Goal: Book appointment/travel/reservation

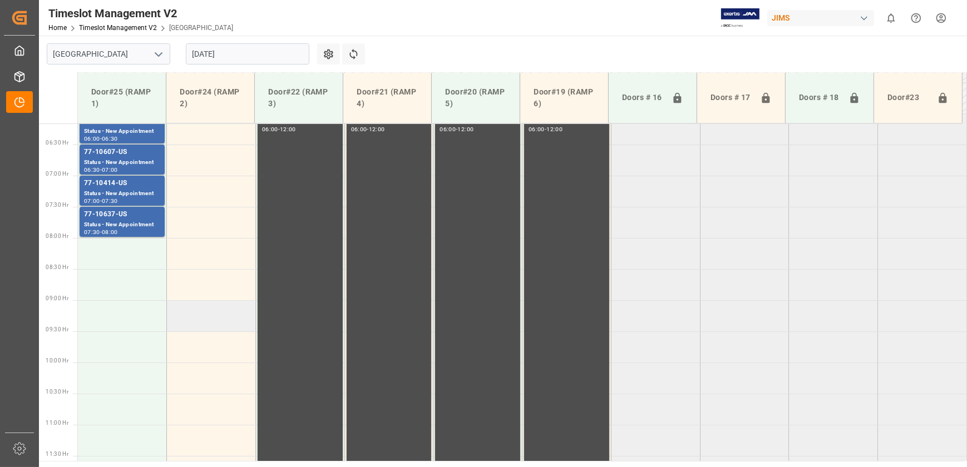
scroll to position [328, 0]
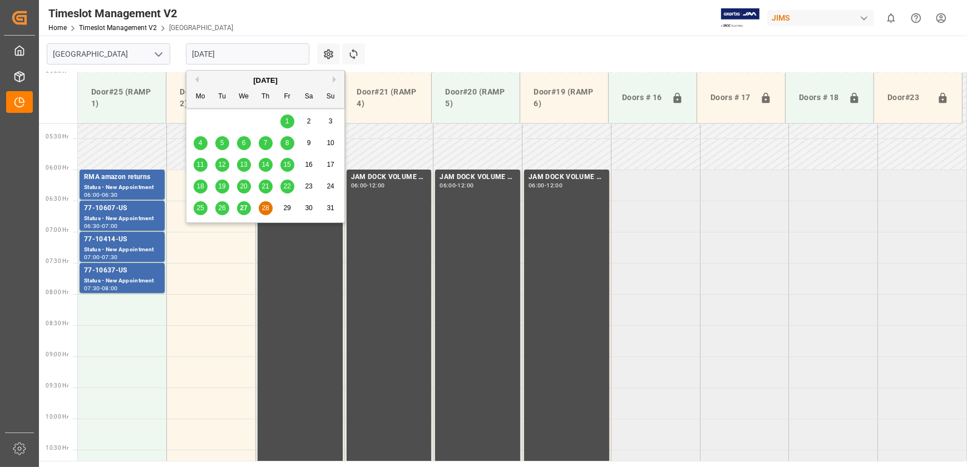
click at [239, 52] on input "[DATE]" at bounding box center [247, 53] width 123 height 21
click at [242, 213] on div "27" at bounding box center [244, 208] width 14 height 13
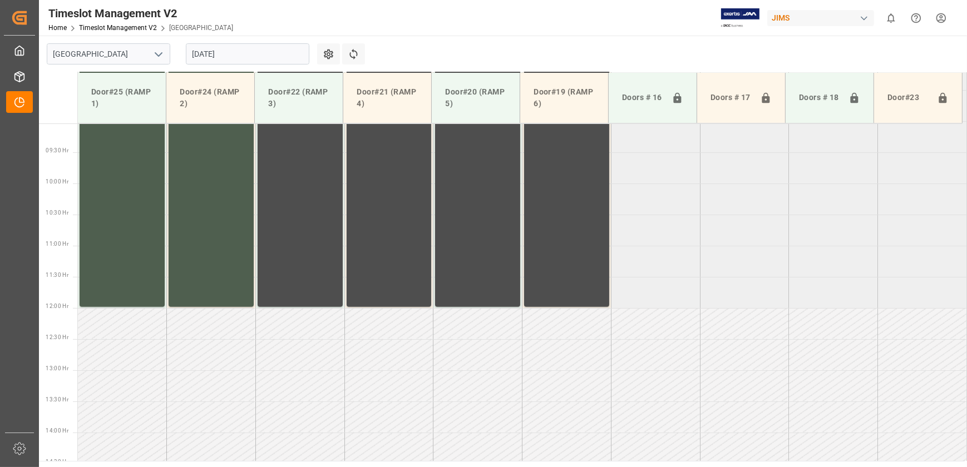
click at [242, 52] on input "[DATE]" at bounding box center [247, 53] width 123 height 21
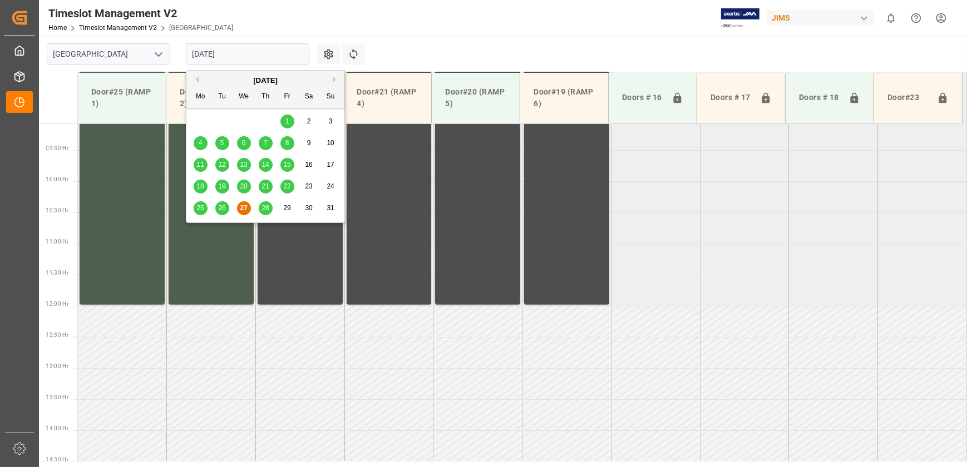
click at [273, 211] on div "25 26 27 28 29 30 31" at bounding box center [266, 208] width 152 height 22
click at [263, 205] on span "28" at bounding box center [264, 208] width 7 height 8
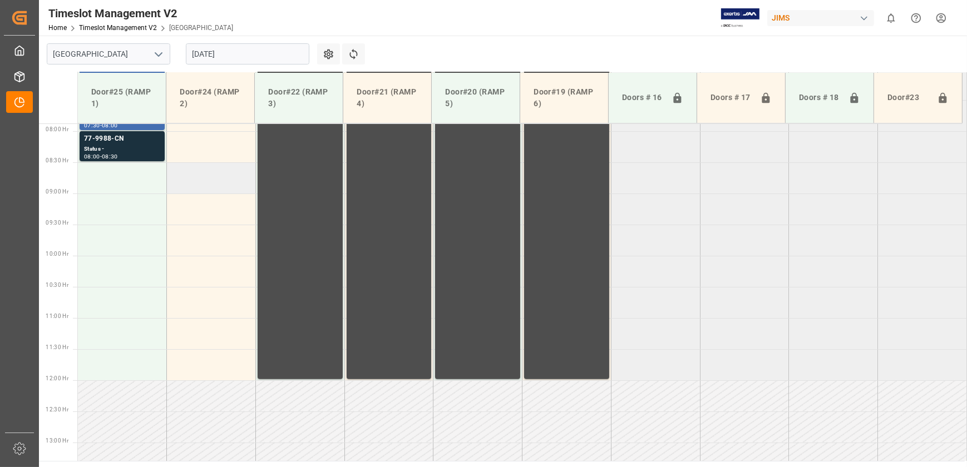
scroll to position [413, 0]
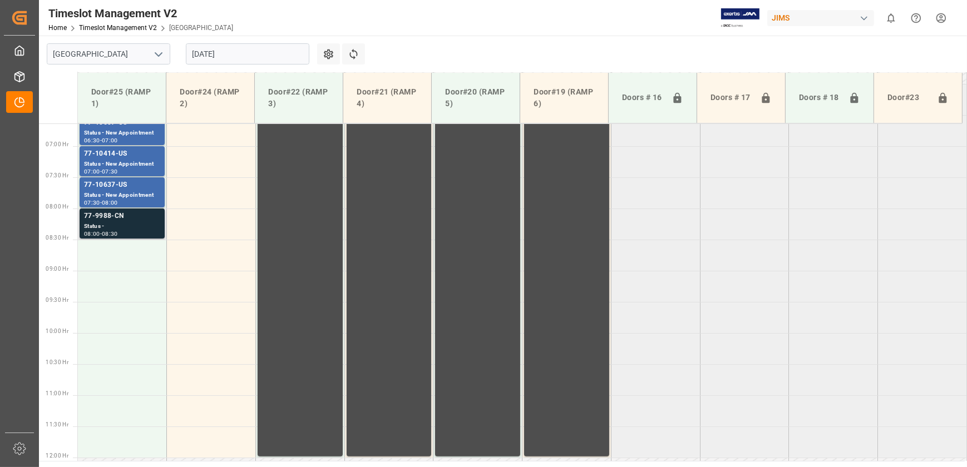
click at [134, 227] on div "Status -" at bounding box center [122, 226] width 76 height 9
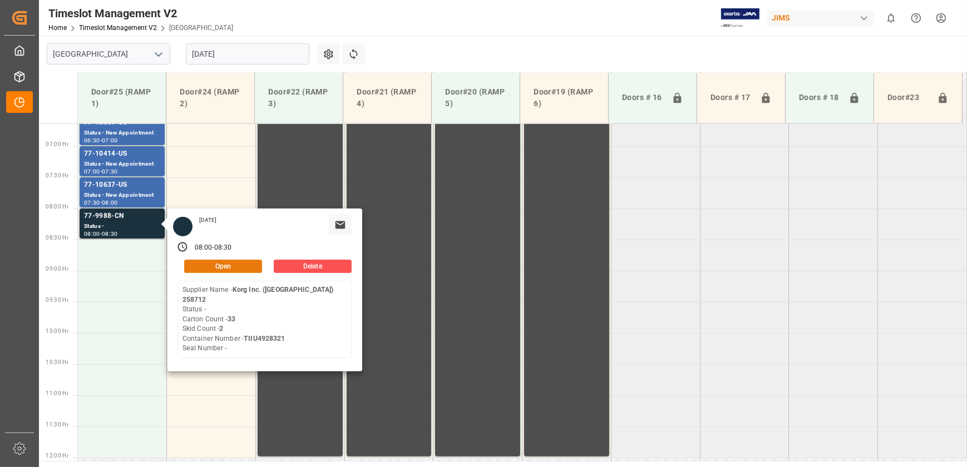
click at [243, 261] on button "Open" at bounding box center [223, 266] width 78 height 13
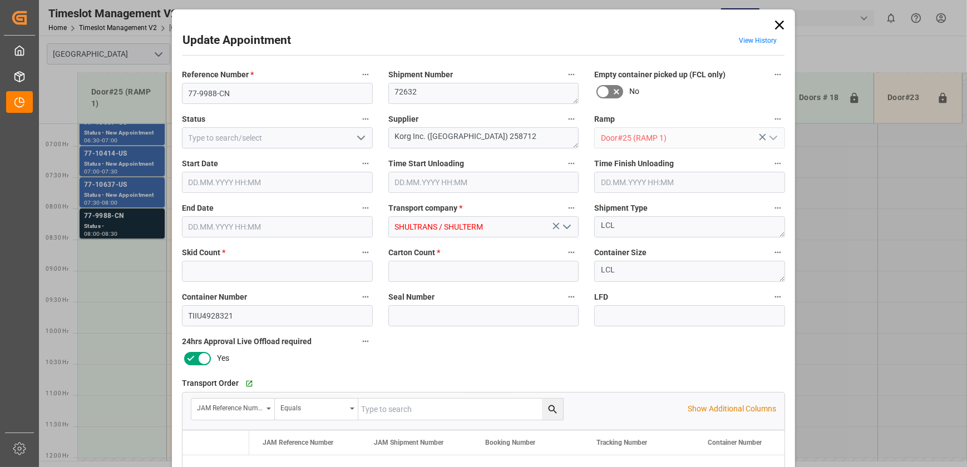
type input "2"
type input "33"
type input "[DATE] 08:00"
type input "[DATE] 08:30"
type input "[DATE] 14:00"
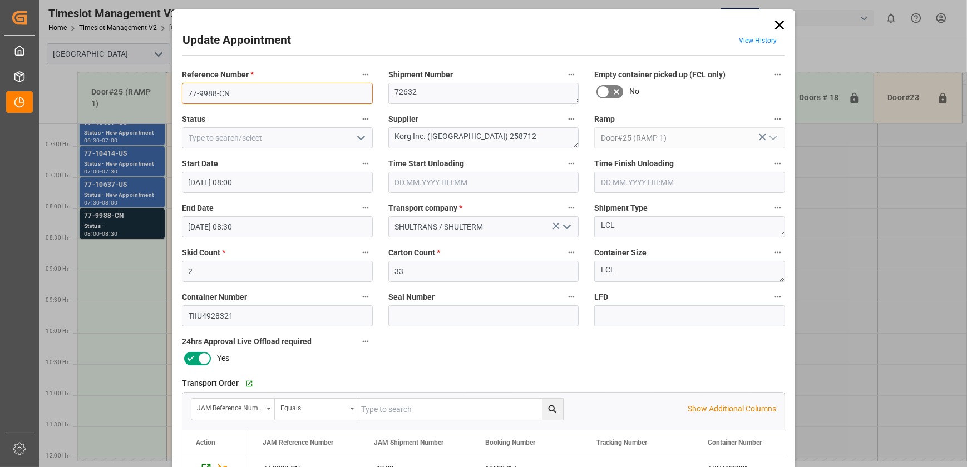
click at [271, 98] on input "77-9988-CN" at bounding box center [277, 93] width 191 height 21
click at [121, 231] on div "Update Appointment View History Reference Number * 77-9988-CN Shipment Number 7…" at bounding box center [483, 233] width 967 height 467
click at [127, 216] on div "Update Appointment View History Reference Number * 77-9988-CN Shipment Number 7…" at bounding box center [483, 233] width 967 height 467
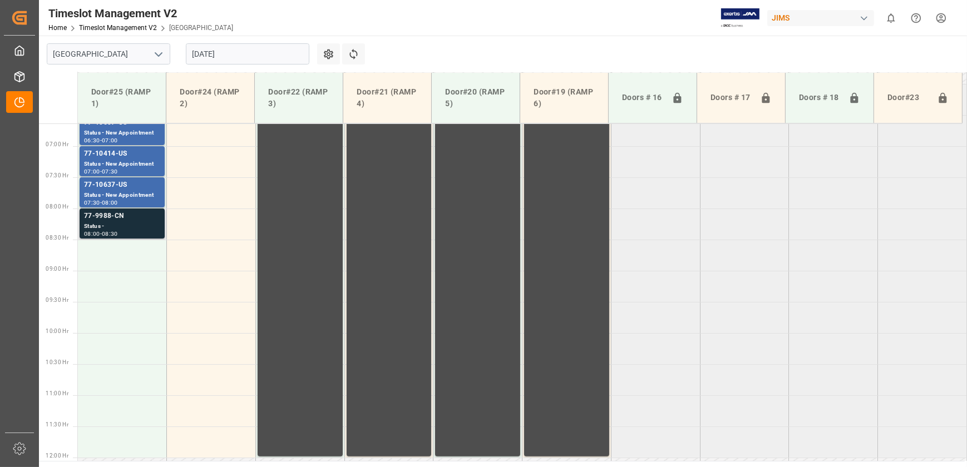
click at [130, 215] on div "77-9988-CN" at bounding box center [122, 216] width 76 height 11
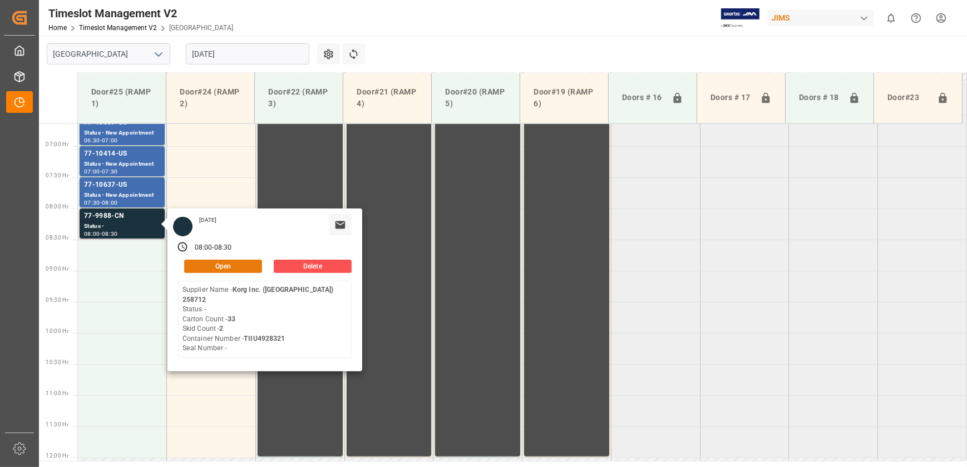
click at [231, 262] on button "Open" at bounding box center [223, 266] width 78 height 13
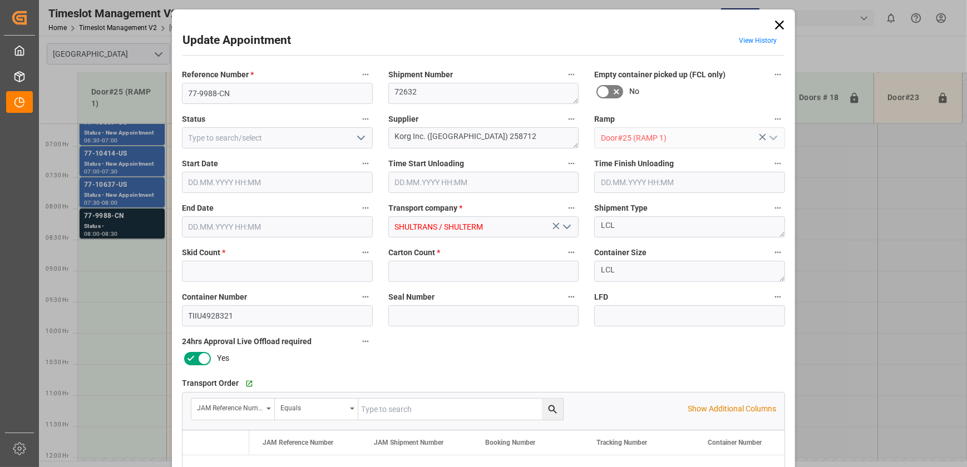
type input "2"
type input "33"
type input "[DATE] 08:00"
type input "[DATE] 08:30"
type input "[DATE] 14:00"
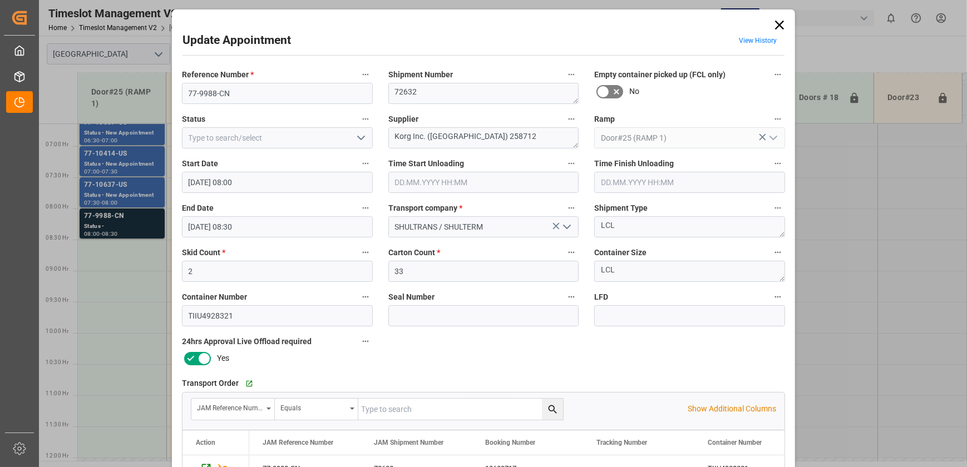
click at [423, 410] on input "text" at bounding box center [460, 409] width 205 height 21
paste input "77-9988-CN"
type input "77-9988-CN"
click at [548, 406] on icon "search button" at bounding box center [552, 409] width 8 height 8
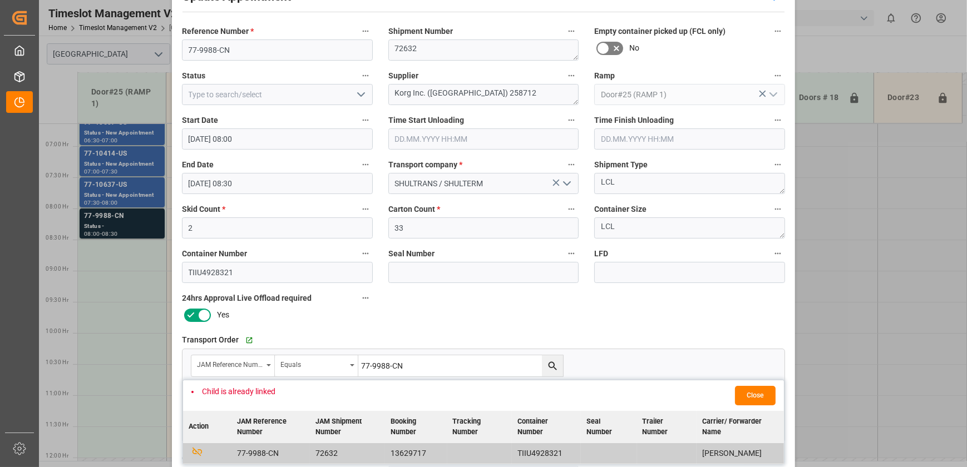
scroll to position [101, 0]
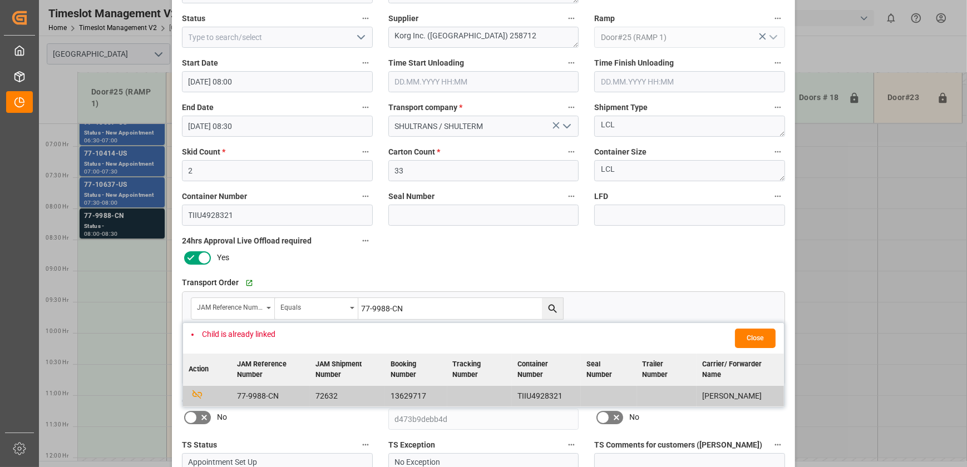
click at [628, 266] on div "Reference Number * 77-9988-CN Shipment Number 72632 Empty container picked up (…" at bounding box center [483, 243] width 619 height 560
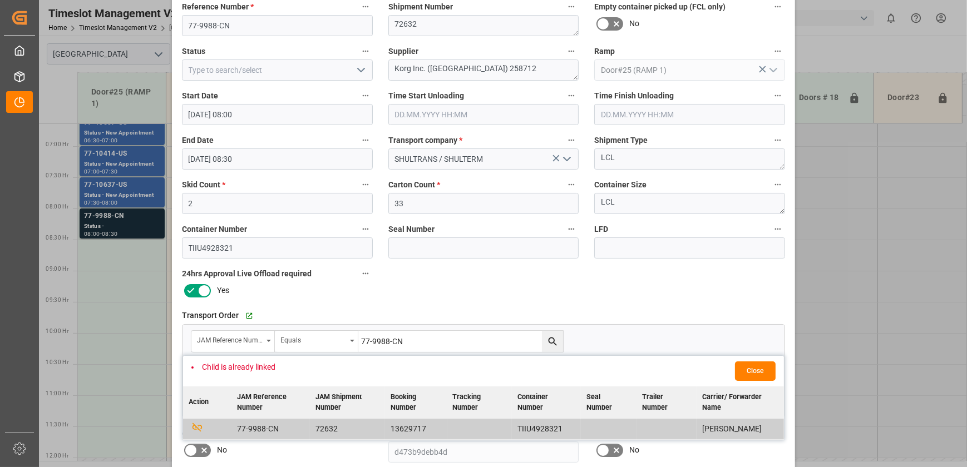
scroll to position [0, 0]
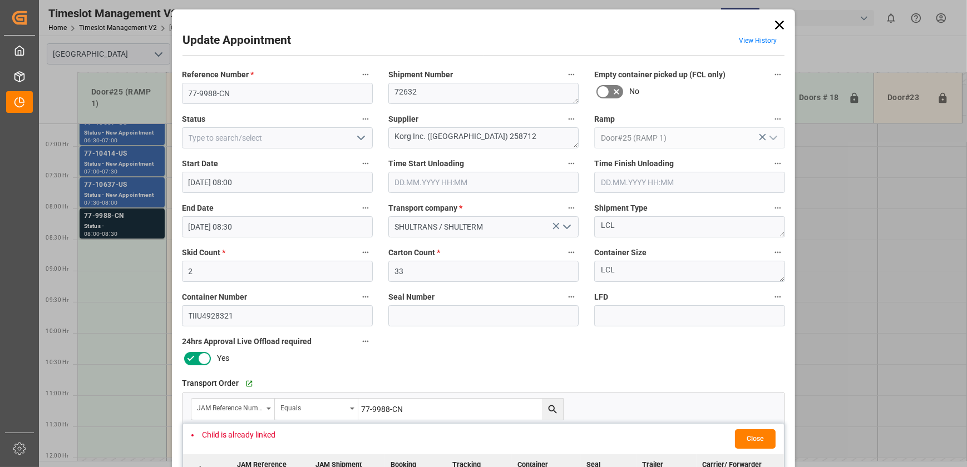
click at [779, 24] on icon at bounding box center [780, 25] width 16 height 16
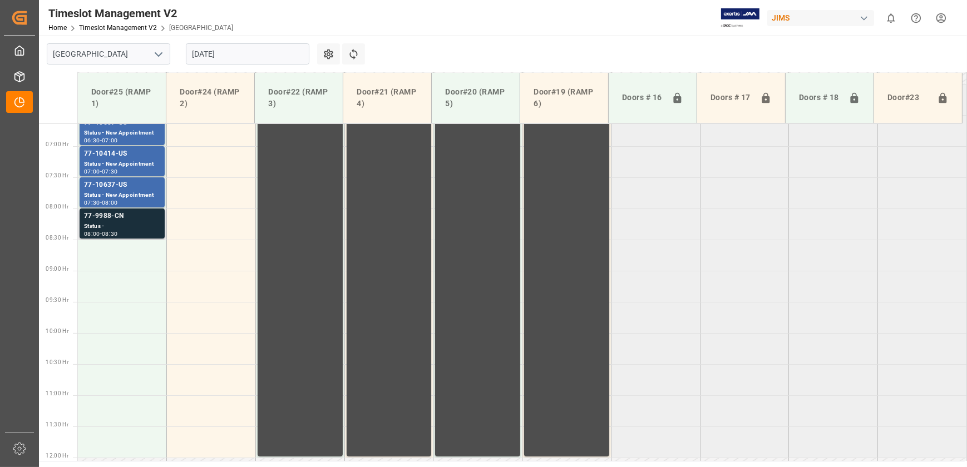
click at [142, 230] on div "77-9988-CN Status - 08:00 - 08:30" at bounding box center [122, 224] width 76 height 26
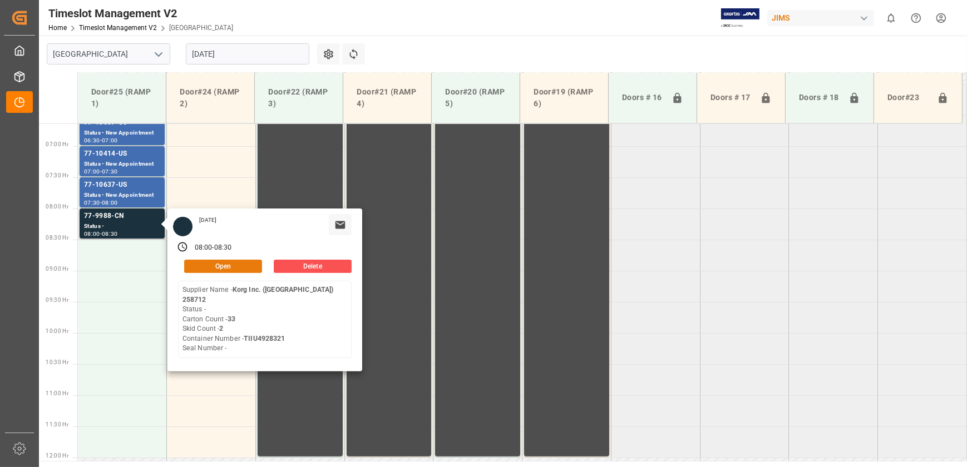
click at [223, 265] on button "Open" at bounding box center [223, 266] width 78 height 13
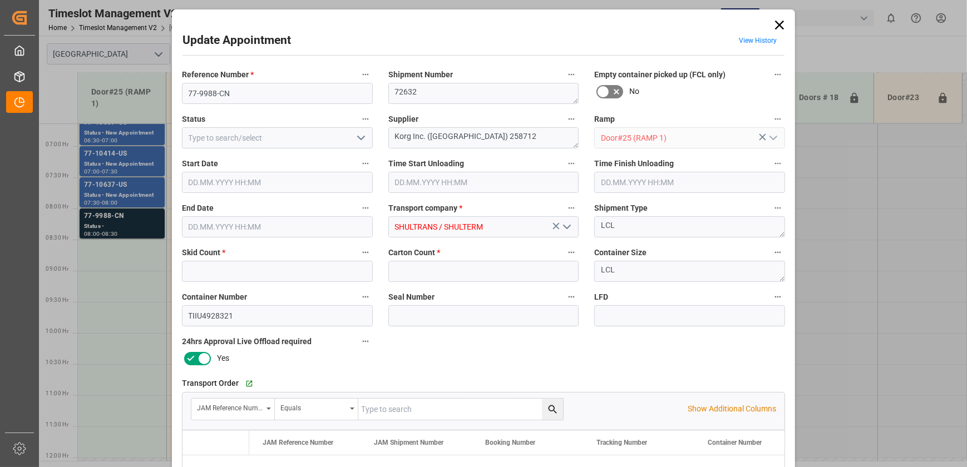
type input "2"
type input "33"
type input "[DATE] 08:00"
type input "[DATE] 08:30"
type input "[DATE] 14:00"
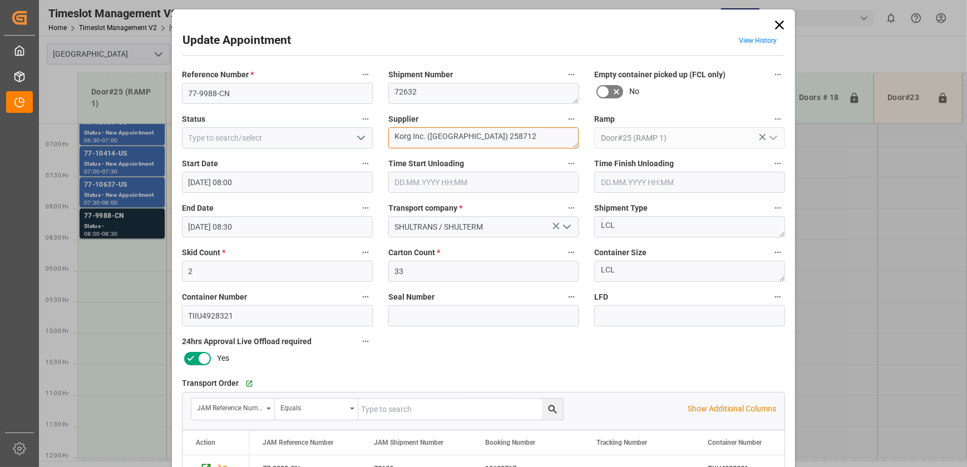
drag, startPoint x: 511, startPoint y: 139, endPoint x: 473, endPoint y: 145, distance: 37.9
click at [473, 145] on textarea "Korg Inc. ([GEOGRAPHIC_DATA]) 258712" at bounding box center [483, 137] width 191 height 21
type textarea "Korg Inc. (Korg CHINA) INO1(10)"
click at [362, 138] on icon "open menu" at bounding box center [360, 137] width 13 height 13
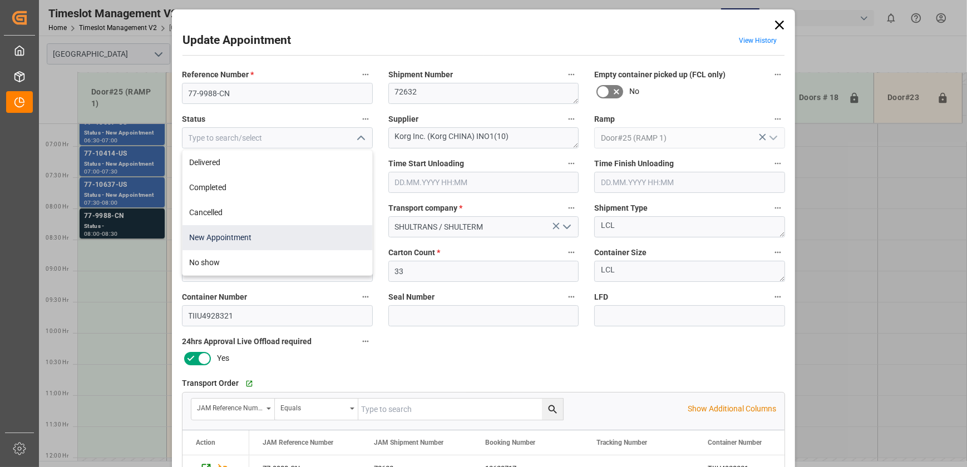
click at [354, 232] on div "New Appointment" at bounding box center [277, 237] width 190 height 25
type input "New Appointment"
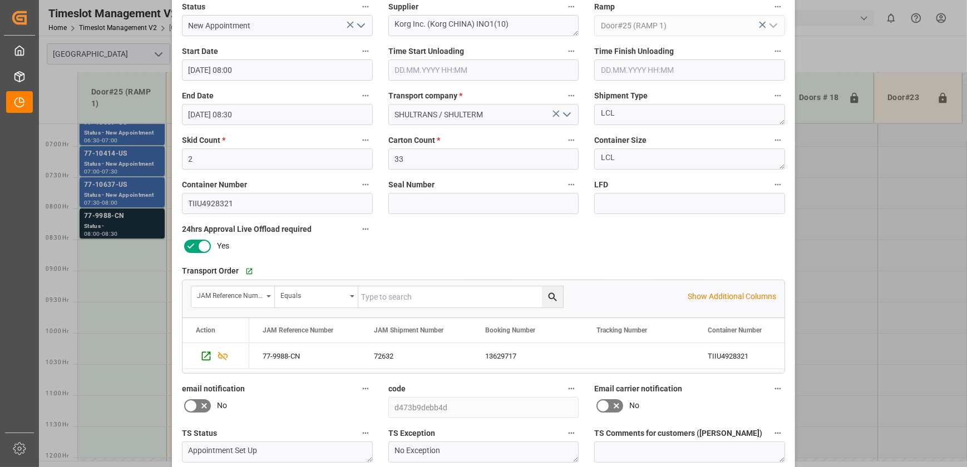
scroll to position [208, 0]
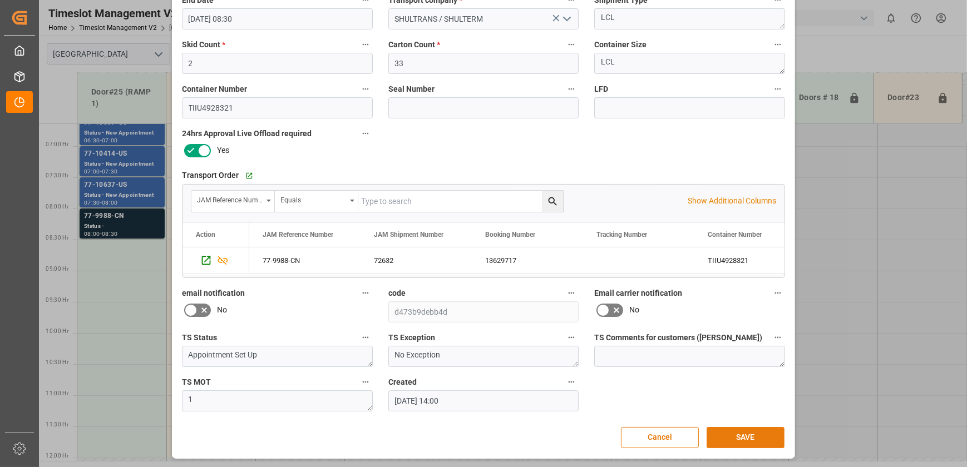
click at [734, 435] on button "SAVE" at bounding box center [746, 437] width 78 height 21
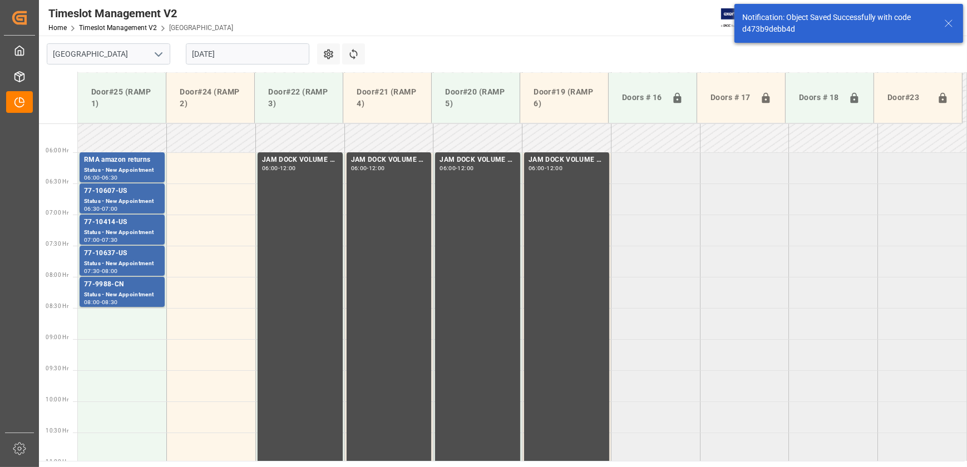
scroll to position [440, 0]
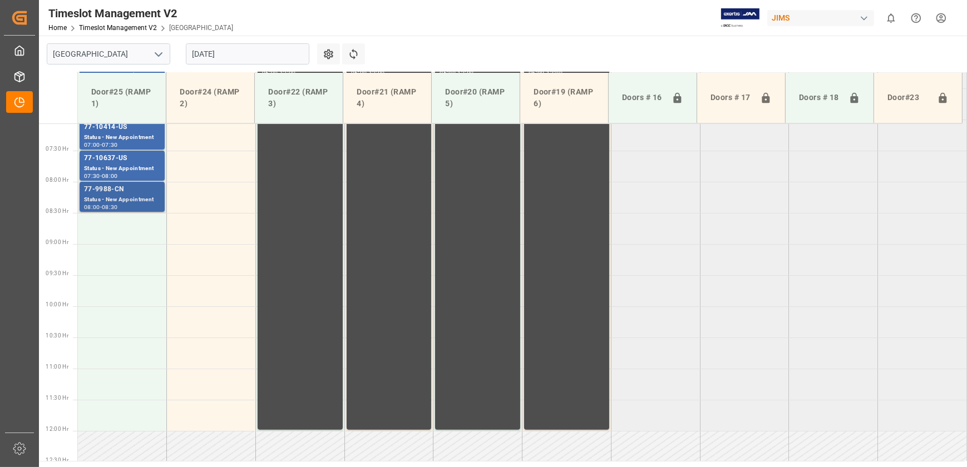
click at [129, 185] on div "77-9988-CN" at bounding box center [122, 189] width 76 height 11
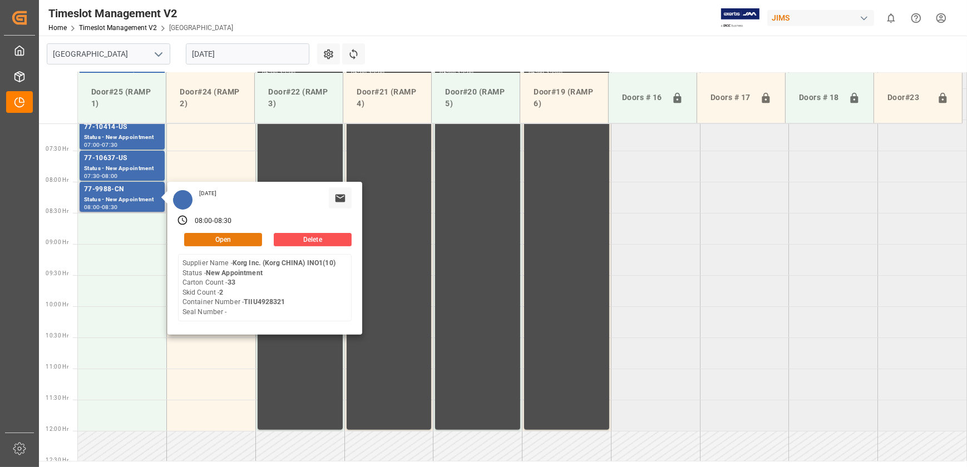
click at [233, 238] on button "Open" at bounding box center [223, 239] width 78 height 13
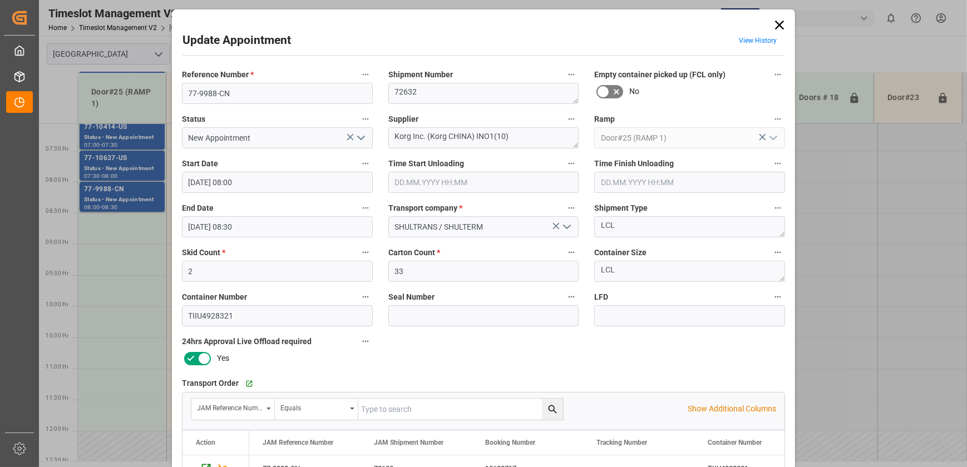
drag, startPoint x: 146, startPoint y: 281, endPoint x: 76, endPoint y: 161, distance: 139.9
click at [146, 281] on div "Update Appointment View History Reference Number * 77-9988-CN Shipment Number 7…" at bounding box center [483, 233] width 967 height 467
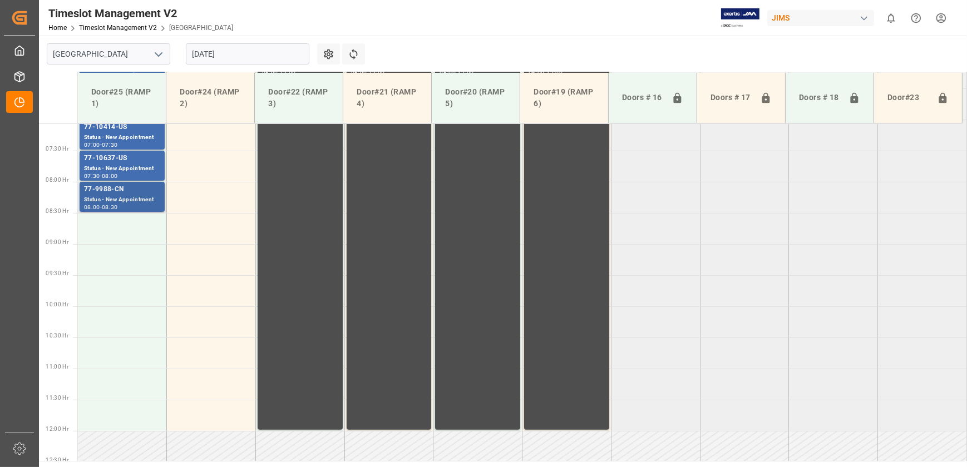
click at [130, 191] on div "77-9988-CN" at bounding box center [122, 189] width 76 height 11
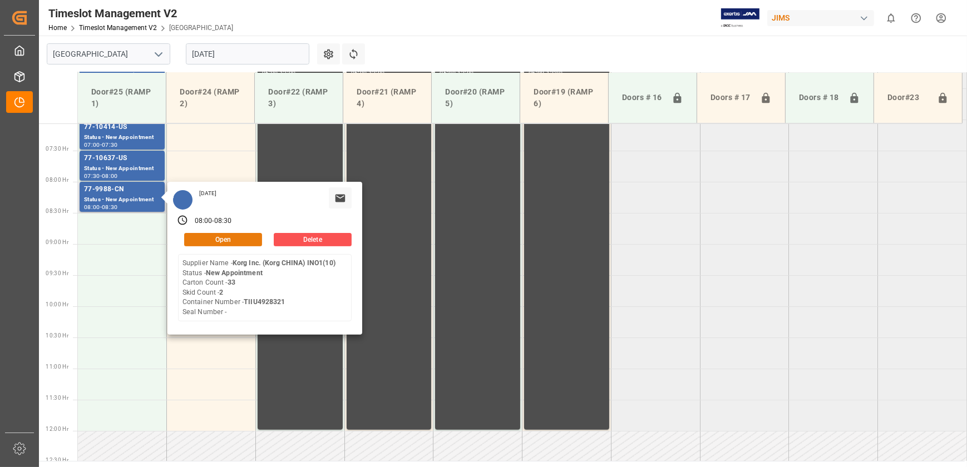
click at [215, 239] on button "Open" at bounding box center [223, 239] width 78 height 13
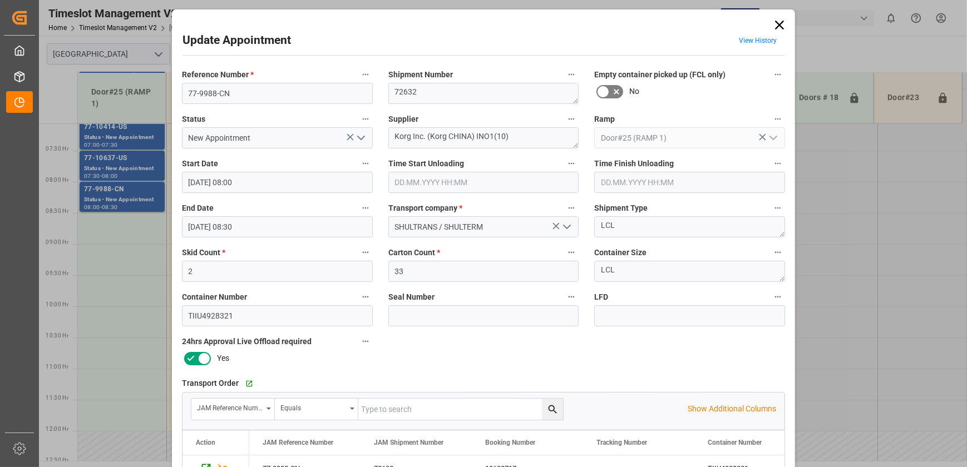
click at [783, 27] on icon at bounding box center [780, 25] width 16 height 16
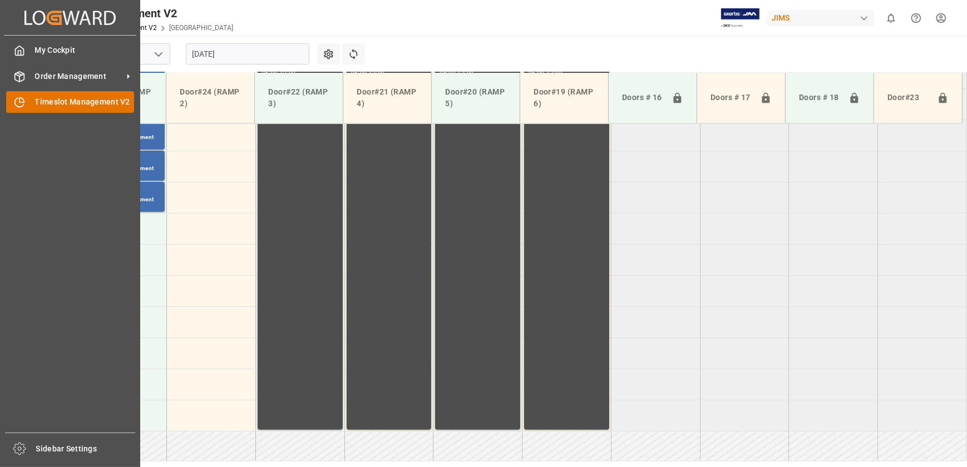
click at [17, 108] on icon at bounding box center [19, 102] width 11 height 11
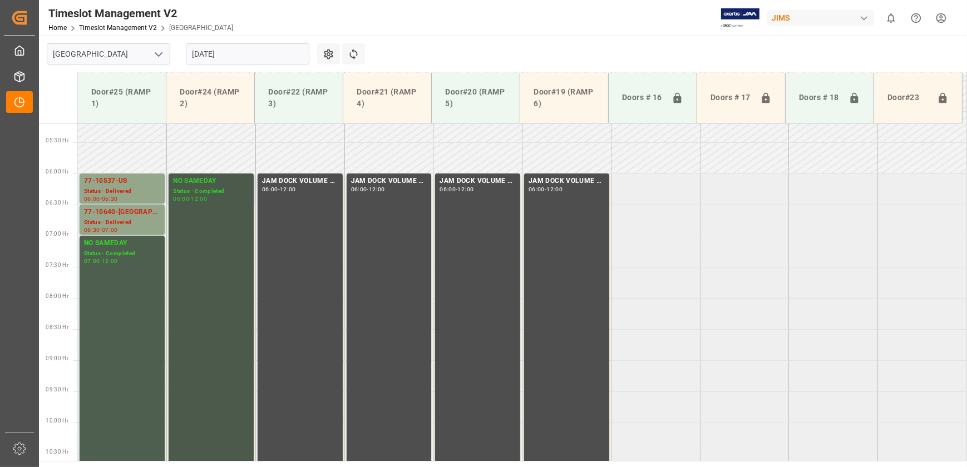
scroll to position [172, 0]
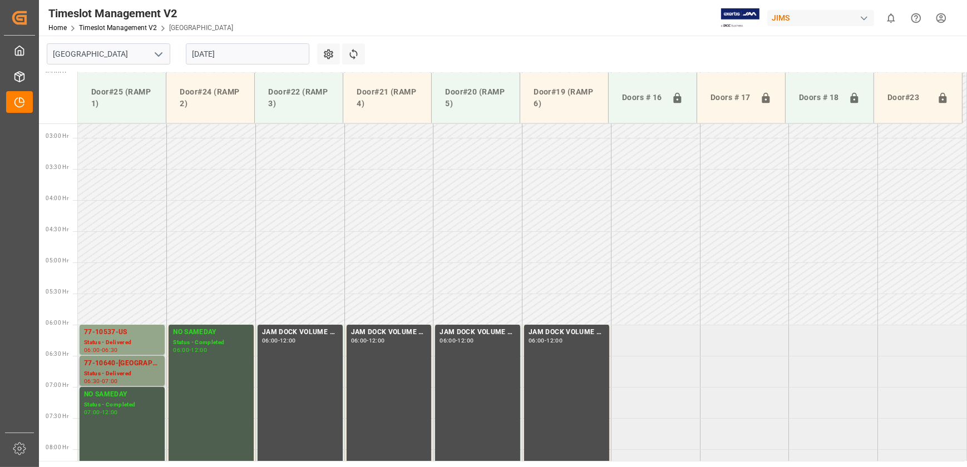
click at [104, 369] on div "Status - Delivered" at bounding box center [122, 373] width 76 height 9
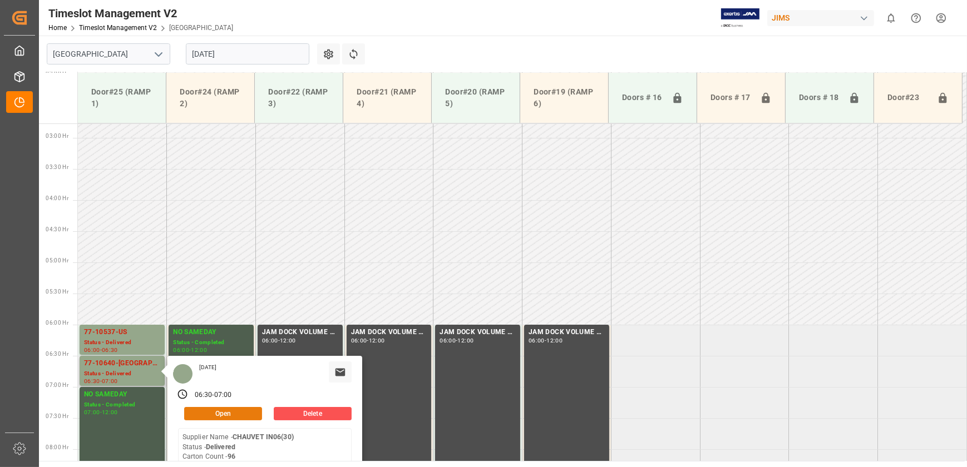
click at [220, 409] on button "Open" at bounding box center [223, 413] width 78 height 13
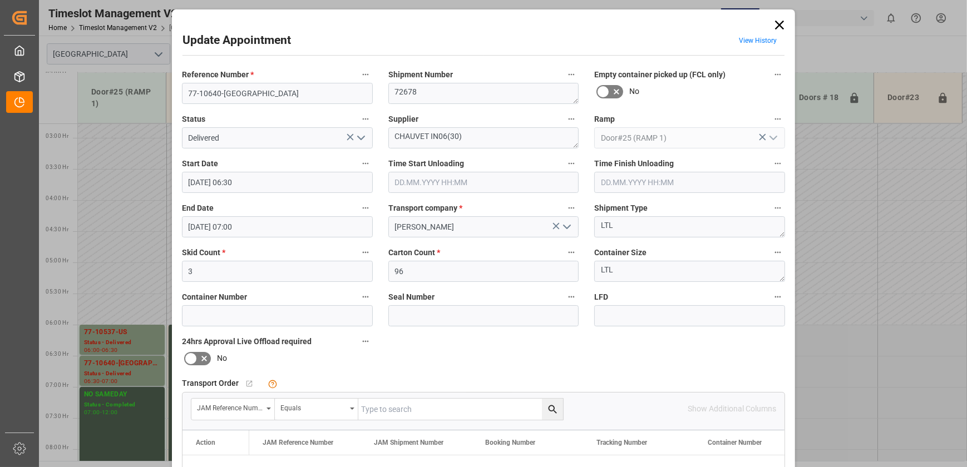
click at [777, 28] on icon at bounding box center [780, 25] width 16 height 16
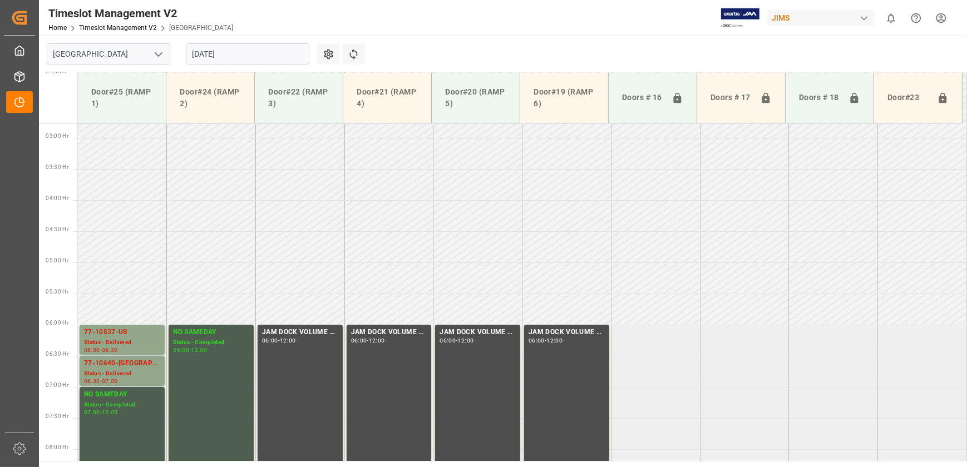
click at [274, 51] on input "[DATE]" at bounding box center [247, 53] width 123 height 21
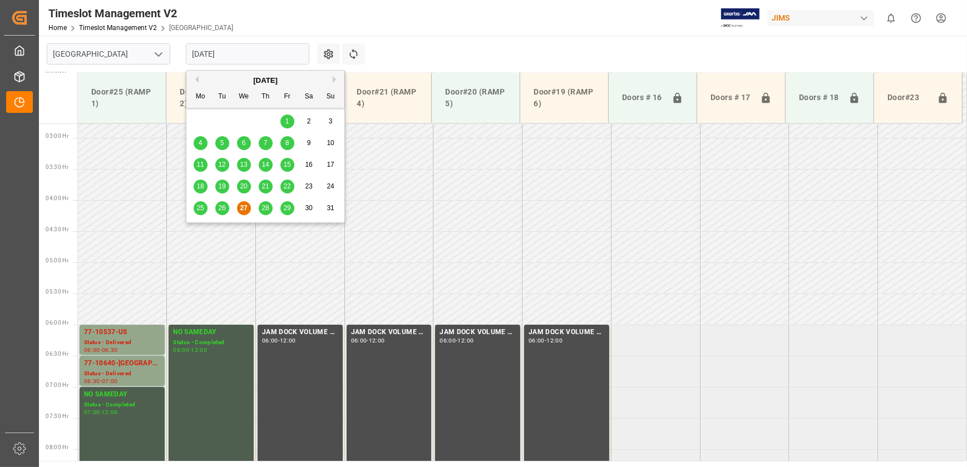
click at [265, 204] on span "28" at bounding box center [264, 208] width 7 height 8
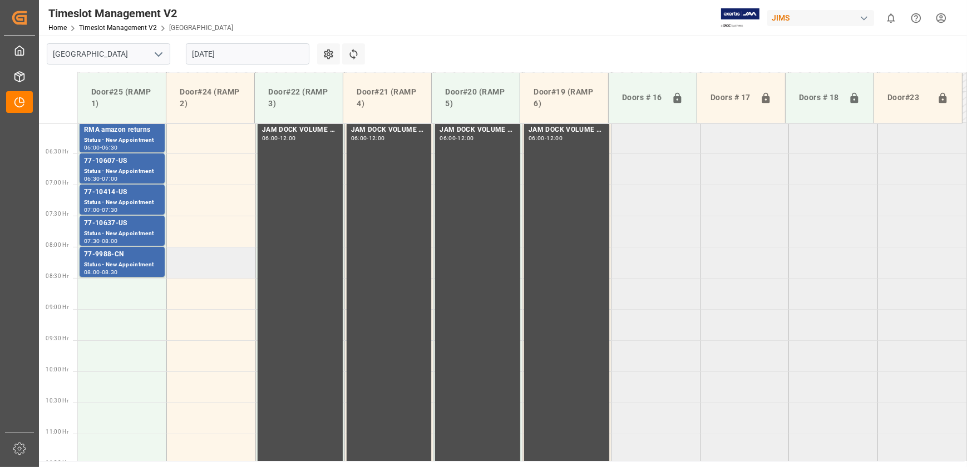
scroll to position [374, 0]
click at [156, 264] on div "Status - New Appointment" at bounding box center [122, 265] width 76 height 9
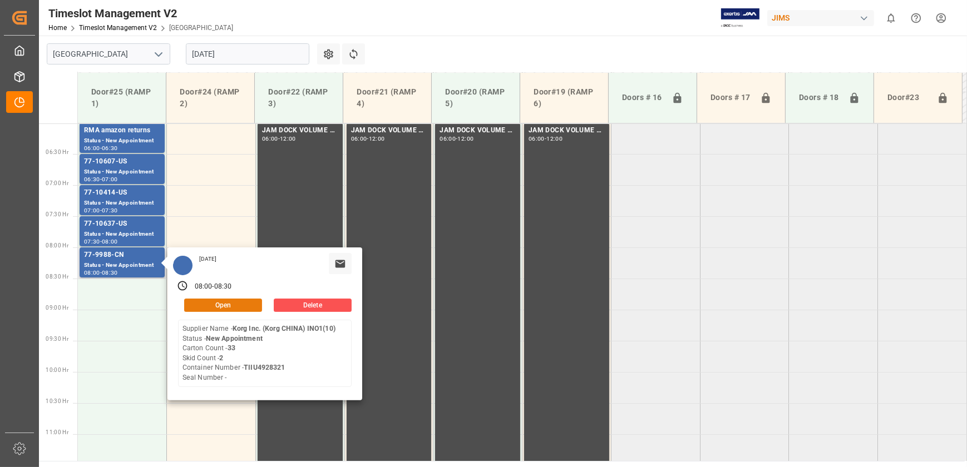
click at [250, 304] on button "Open" at bounding box center [223, 305] width 78 height 13
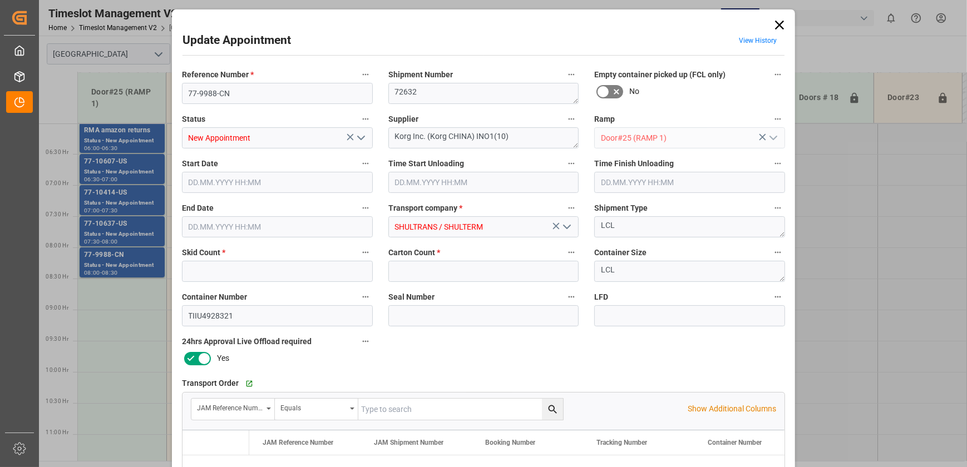
type input "2"
type input "33"
type input "[DATE] 08:00"
type input "[DATE] 08:30"
type input "[DATE] 14:00"
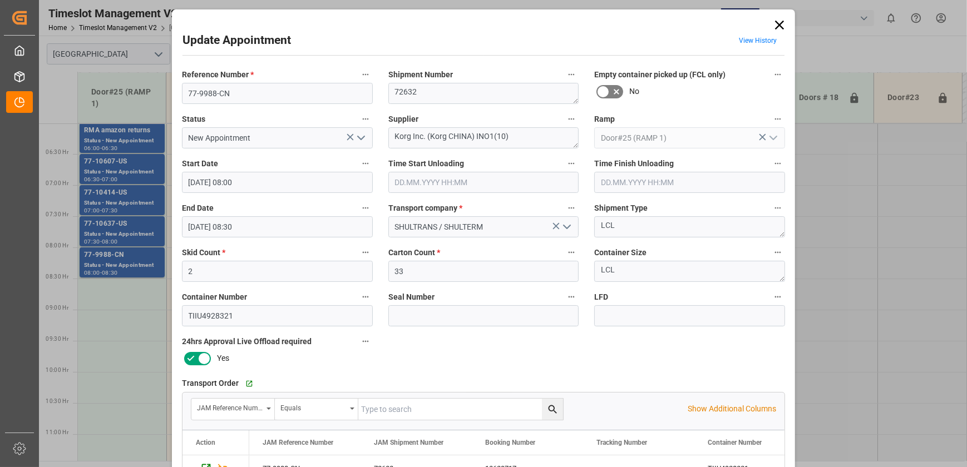
click at [776, 21] on icon at bounding box center [780, 25] width 16 height 16
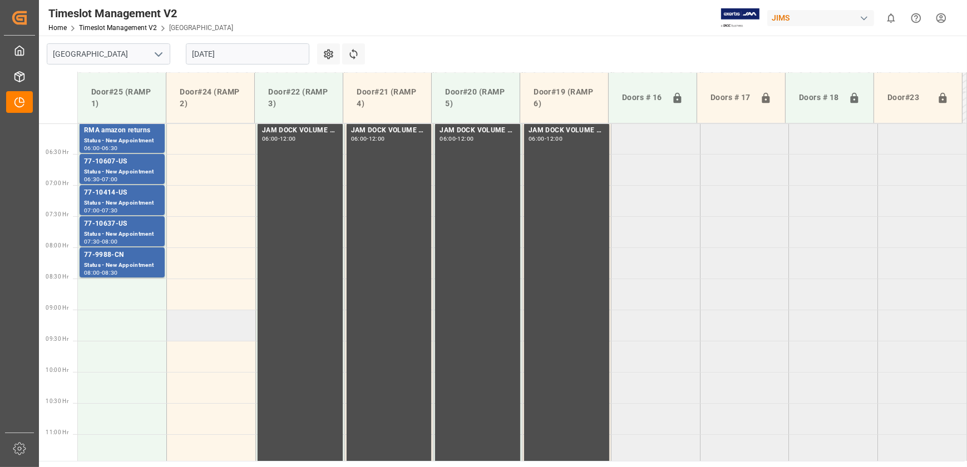
scroll to position [324, 0]
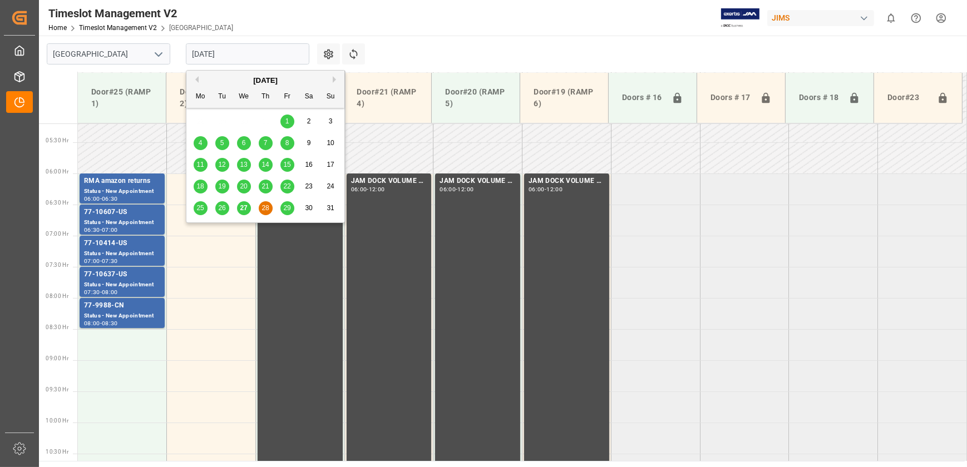
click at [217, 49] on input "[DATE]" at bounding box center [247, 53] width 123 height 21
click at [288, 206] on span "29" at bounding box center [286, 208] width 7 height 8
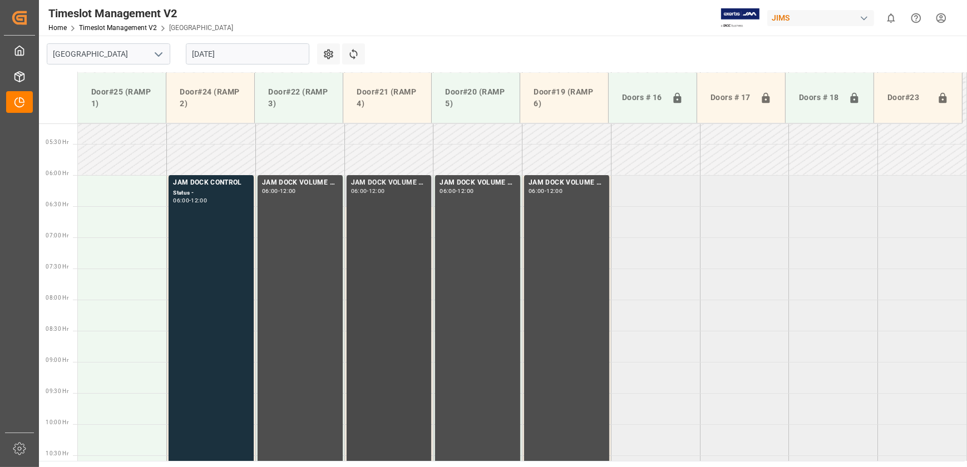
scroll to position [223, 0]
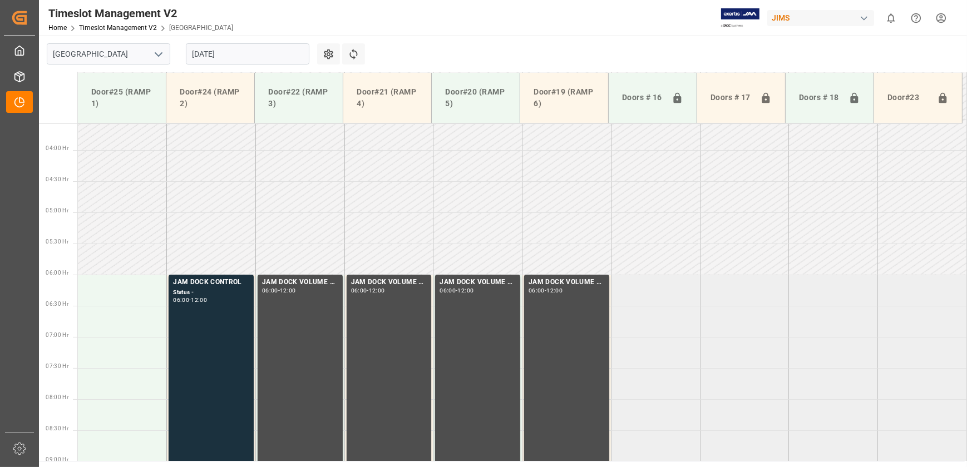
click at [746, 250] on td at bounding box center [744, 259] width 89 height 31
click at [358, 221] on td at bounding box center [388, 228] width 89 height 31
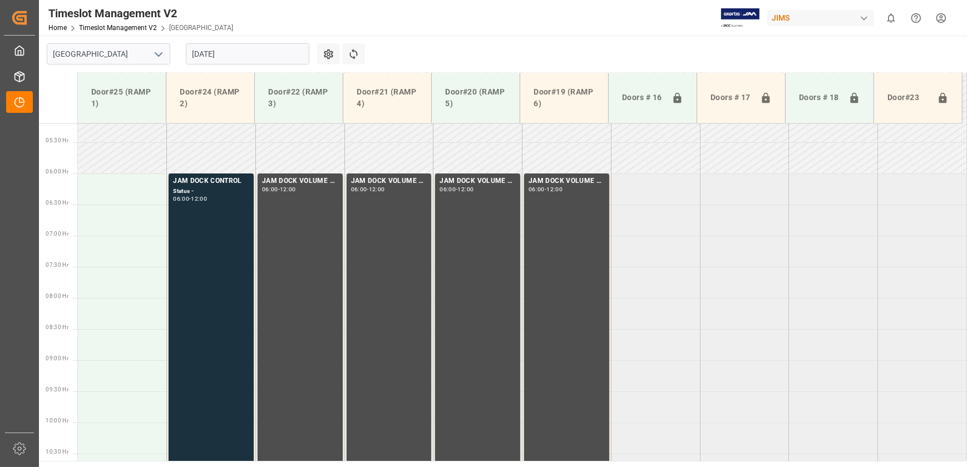
scroll to position [374, 0]
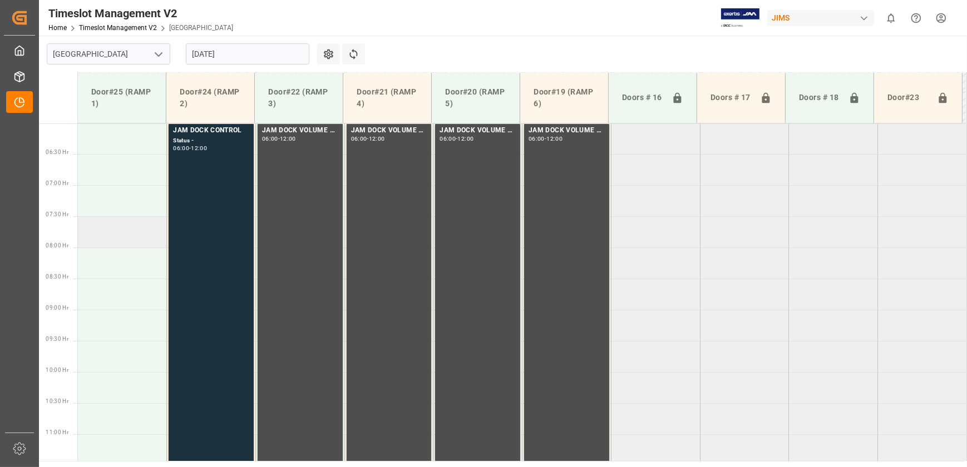
click at [106, 239] on td at bounding box center [122, 231] width 89 height 31
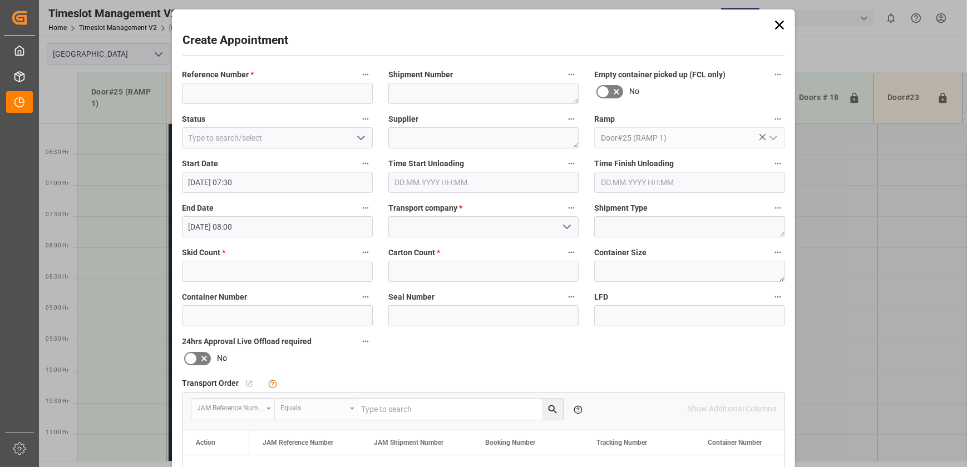
click at [106, 239] on div "Create Appointment Reference Number * Shipment Number Empty container picked up…" at bounding box center [483, 233] width 967 height 467
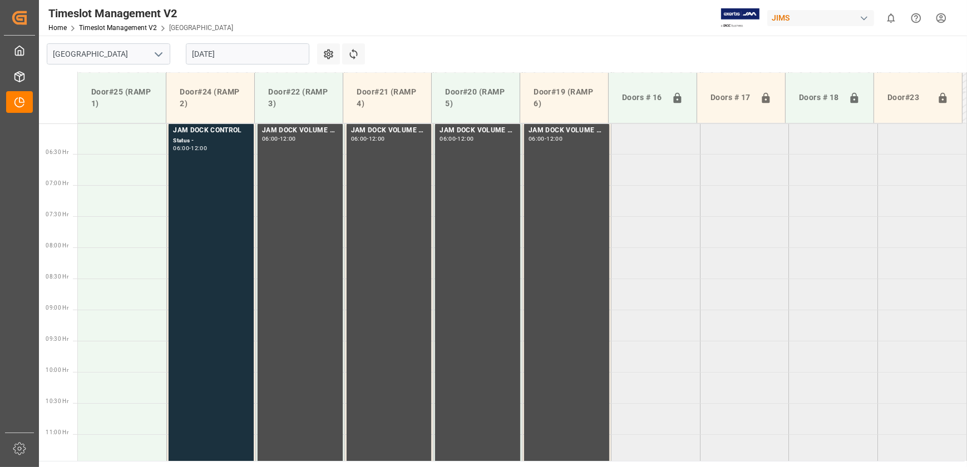
click at [118, 240] on td at bounding box center [122, 231] width 89 height 31
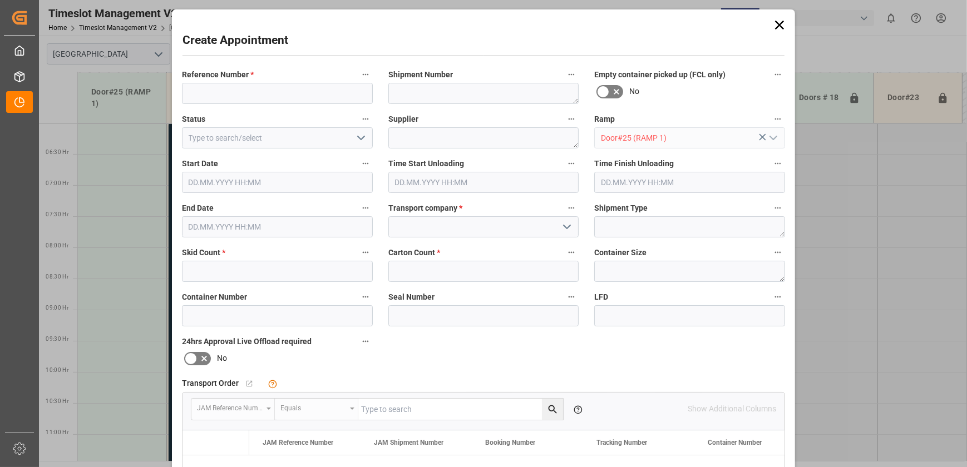
type input "[DATE] 07:30"
type input "[DATE] 08:00"
drag, startPoint x: 834, startPoint y: 307, endPoint x: 768, endPoint y: 181, distance: 142.3
click at [836, 301] on div "Create Appointment Reference Number * Shipment Number Empty container picked up…" at bounding box center [483, 233] width 967 height 467
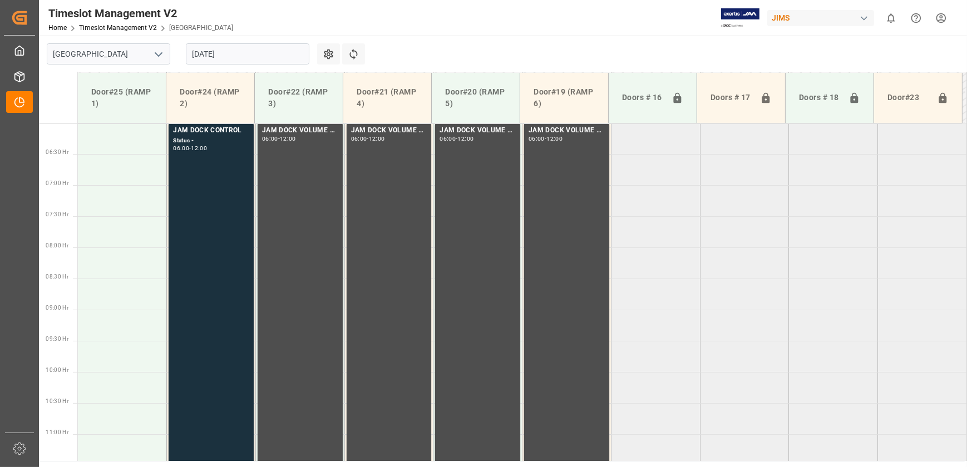
click at [238, 54] on input "[DATE]" at bounding box center [247, 53] width 123 height 21
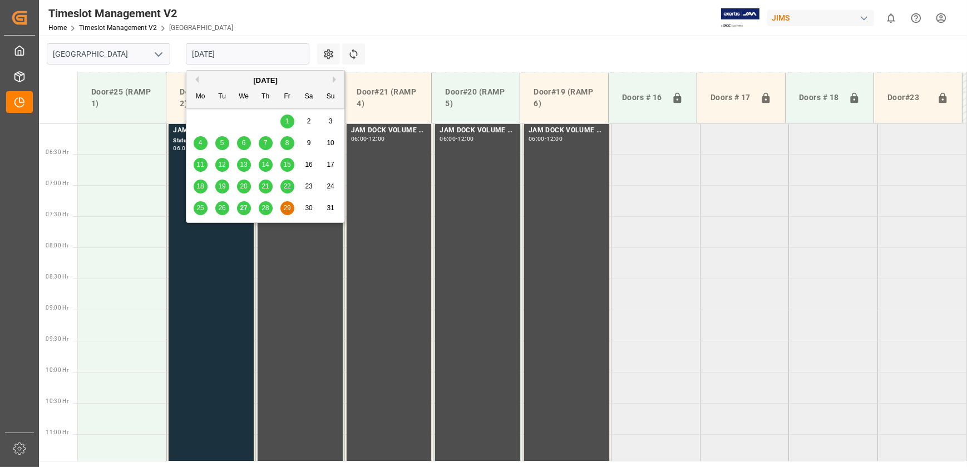
click at [283, 203] on div "29" at bounding box center [287, 208] width 14 height 13
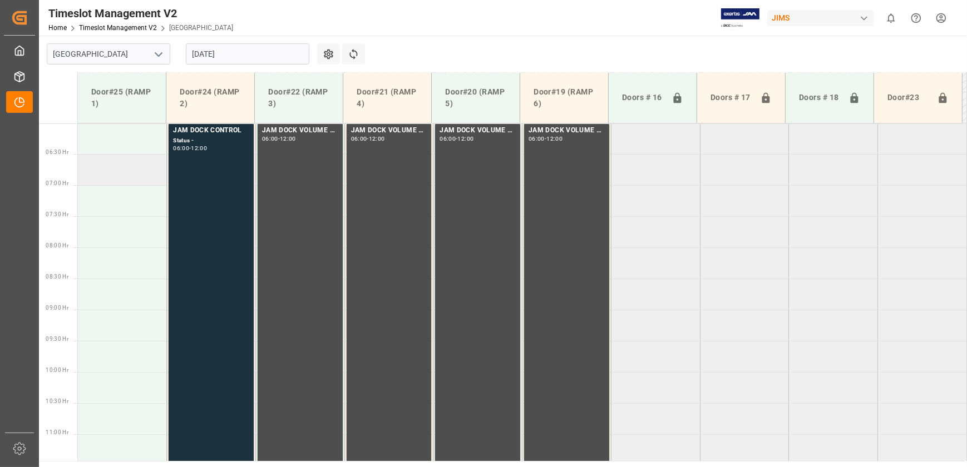
click at [141, 184] on td at bounding box center [122, 169] width 89 height 31
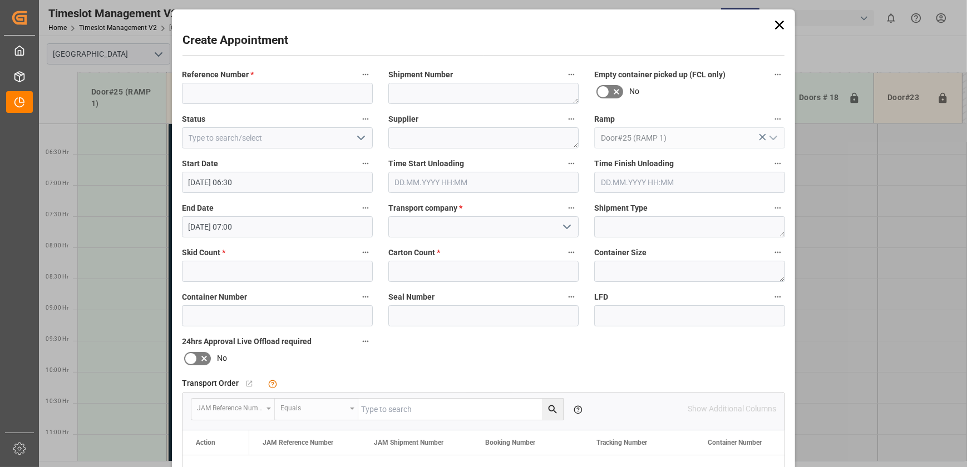
click at [777, 22] on icon at bounding box center [780, 25] width 16 height 16
